Goal: Information Seeking & Learning: Learn about a topic

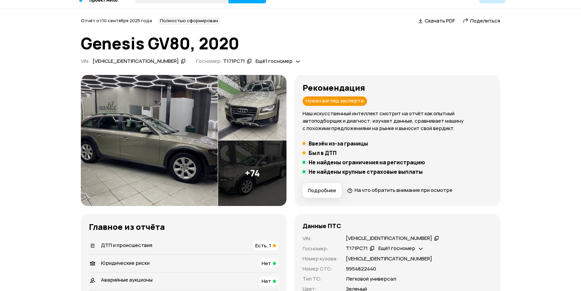
scroll to position [61, 0]
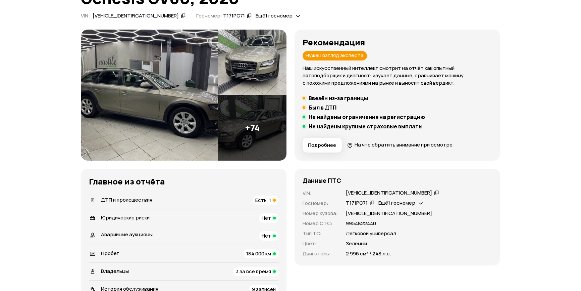
click at [181, 200] on div "ДТП и происшествия Есть, 1" at bounding box center [184, 199] width 190 height 9
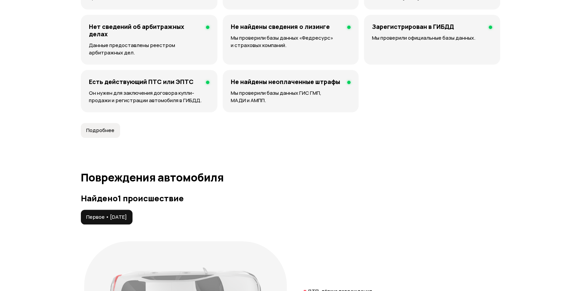
scroll to position [695, 0]
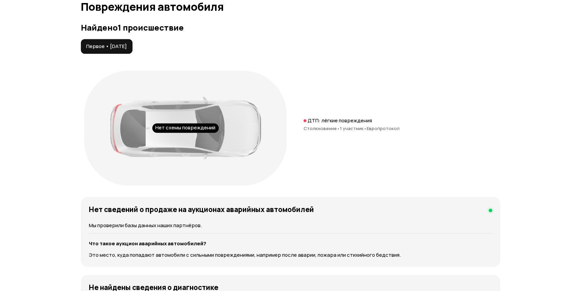
click at [180, 127] on div "Нет схемы повреждений" at bounding box center [185, 127] width 66 height 9
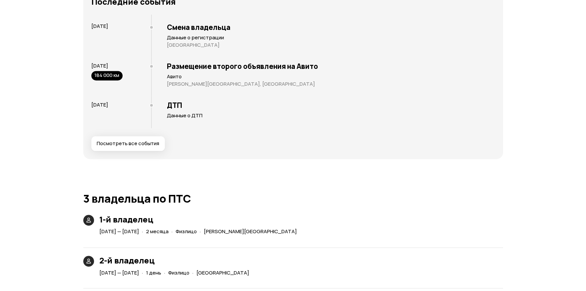
scroll to position [1336, 0]
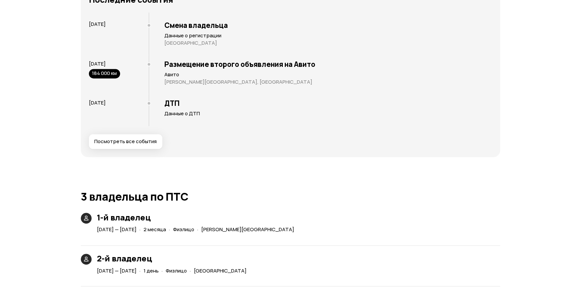
click at [115, 143] on span "Посмотреть все события" at bounding box center [125, 141] width 62 height 7
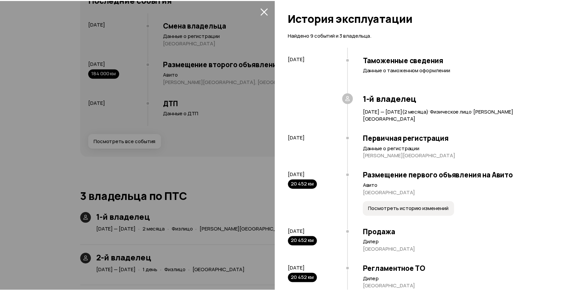
scroll to position [0, 0]
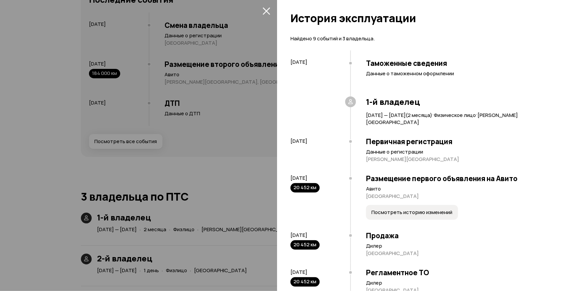
click at [268, 11] on icon "закрыть" at bounding box center [267, 11] width 8 height 8
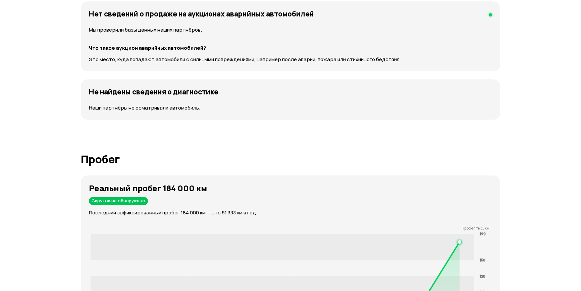
scroll to position [891, 0]
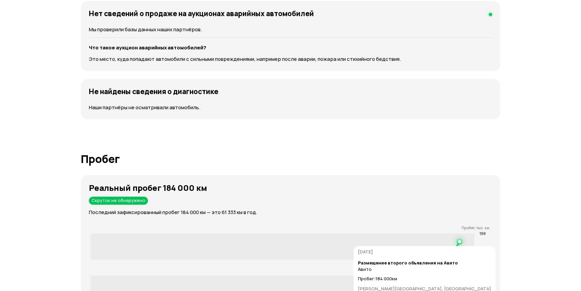
click at [461, 242] on rect at bounding box center [283, 246] width 384 height 26
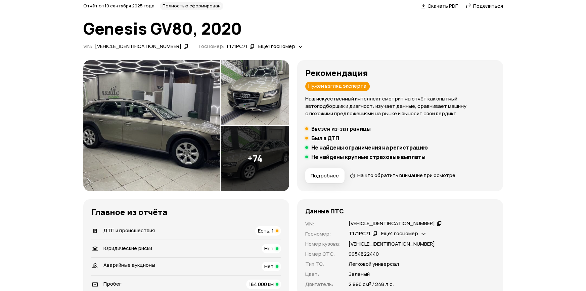
scroll to position [6, 0]
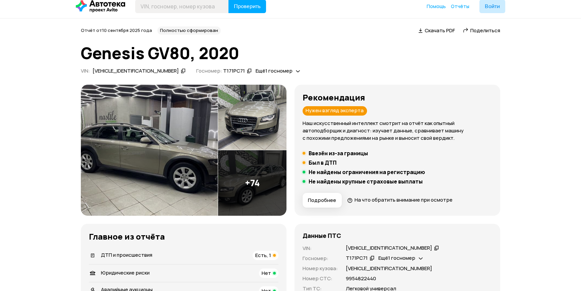
click at [171, 173] on img at bounding box center [149, 150] width 137 height 131
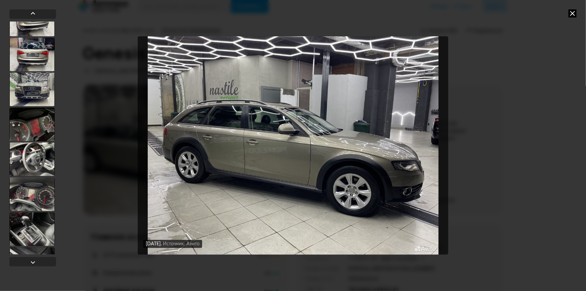
scroll to position [427, 0]
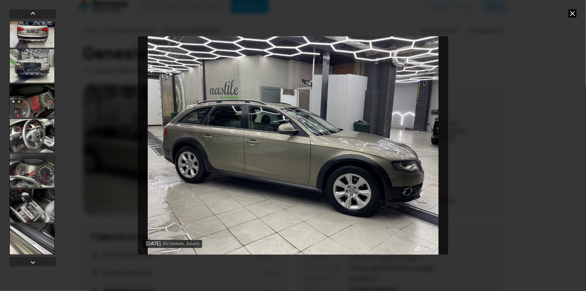
click at [32, 104] on div at bounding box center [31, 101] width 45 height 34
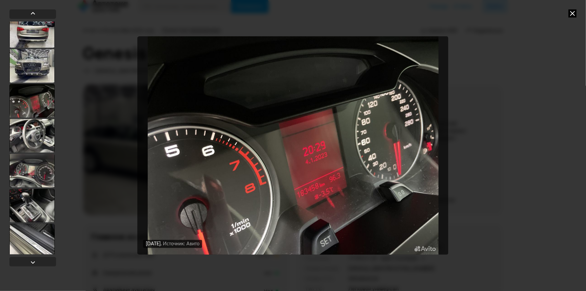
scroll to position [426, 0]
click at [34, 137] on div at bounding box center [31, 137] width 45 height 34
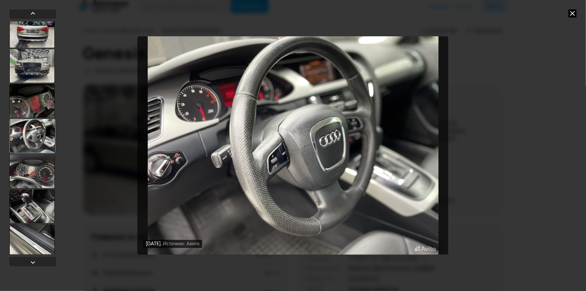
click at [34, 100] on div at bounding box center [31, 101] width 45 height 34
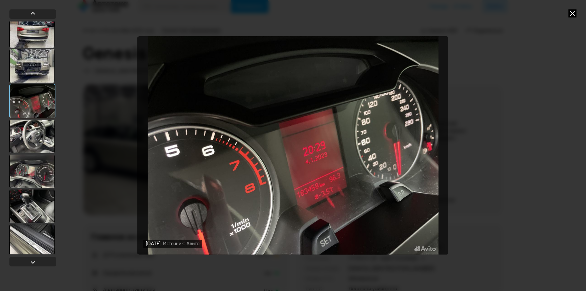
click at [36, 147] on div at bounding box center [31, 137] width 45 height 34
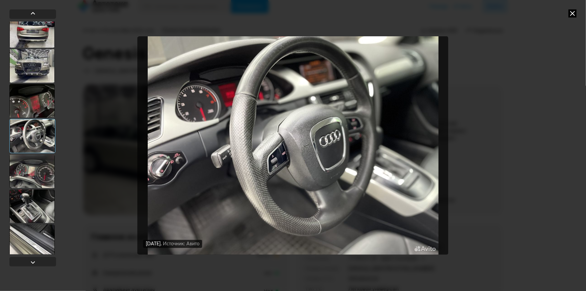
click at [36, 182] on div at bounding box center [31, 171] width 45 height 34
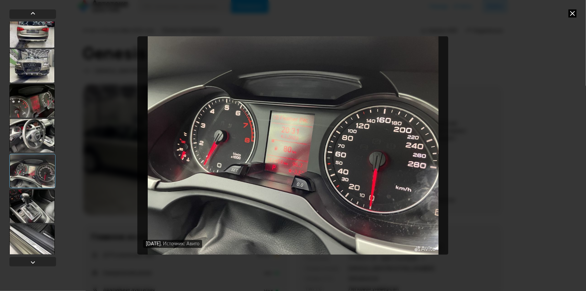
click at [39, 208] on div at bounding box center [31, 206] width 45 height 34
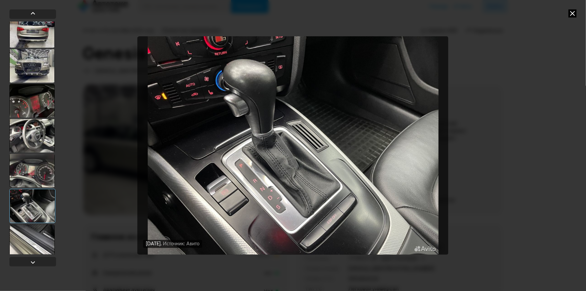
click at [36, 235] on div at bounding box center [31, 241] width 45 height 34
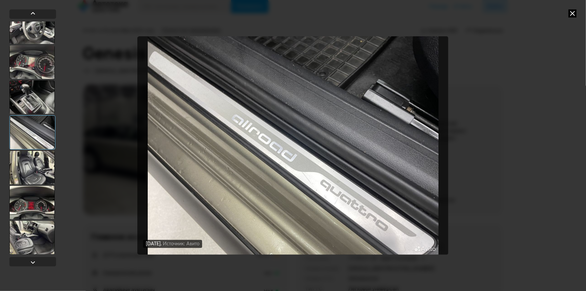
scroll to position [549, 0]
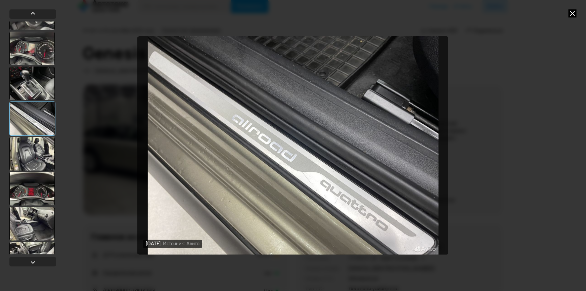
click at [38, 170] on div at bounding box center [32, 137] width 47 height 233
click at [43, 133] on div at bounding box center [32, 118] width 46 height 34
click at [40, 149] on div at bounding box center [31, 154] width 45 height 34
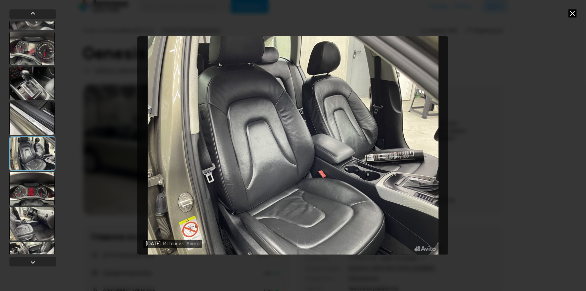
click at [26, 196] on div at bounding box center [31, 189] width 45 height 34
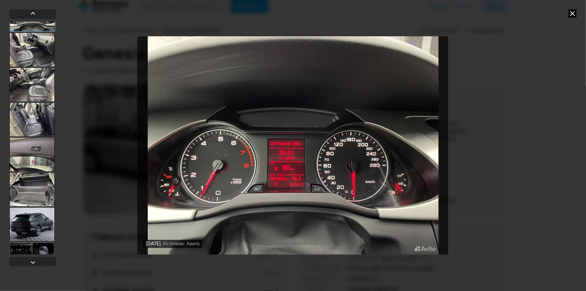
scroll to position [732, 0]
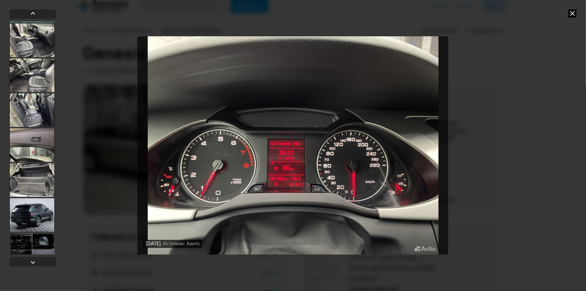
click at [26, 178] on div at bounding box center [31, 180] width 45 height 34
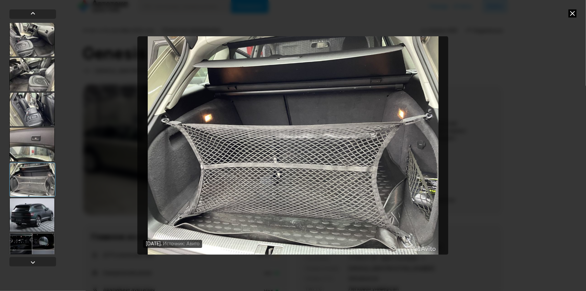
click at [22, 151] on div at bounding box center [31, 145] width 45 height 34
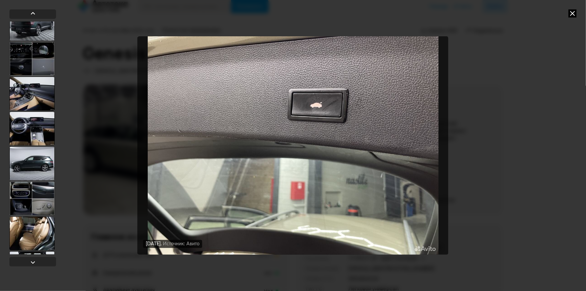
scroll to position [976, 0]
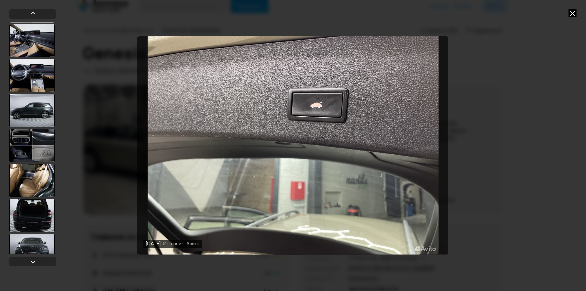
click at [29, 114] on div at bounding box center [31, 111] width 45 height 34
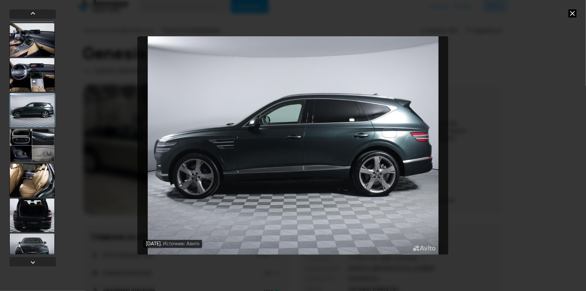
scroll to position [975, 0]
click at [31, 82] on div at bounding box center [31, 76] width 45 height 34
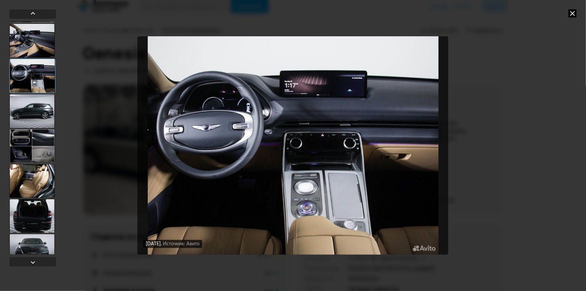
click at [37, 42] on div at bounding box center [31, 41] width 45 height 34
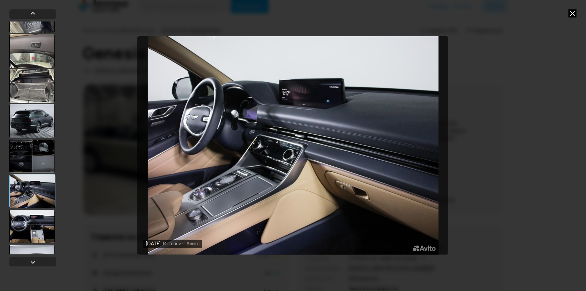
scroll to position [823, 0]
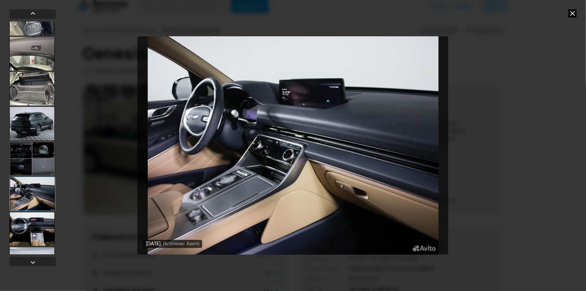
click at [30, 152] on div at bounding box center [31, 159] width 45 height 34
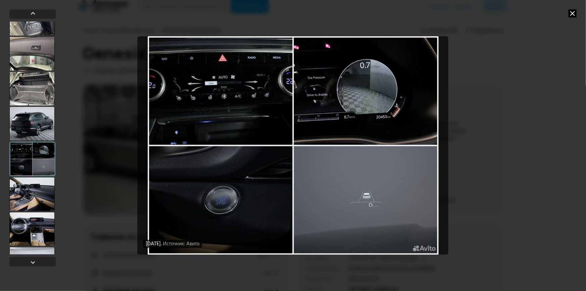
click at [32, 126] on div at bounding box center [31, 124] width 45 height 34
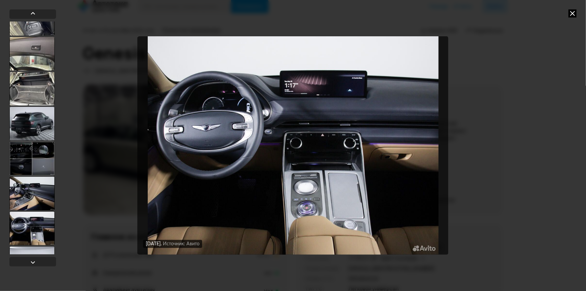
click at [574, 15] on icon at bounding box center [572, 13] width 8 height 8
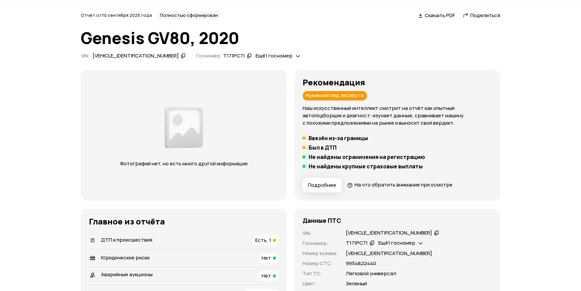
scroll to position [61, 0]
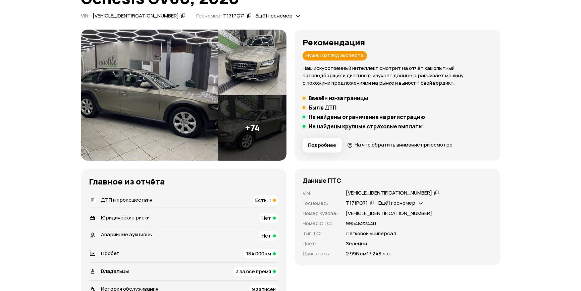
click at [434, 195] on icon at bounding box center [436, 192] width 5 height 7
